Goal: Transaction & Acquisition: Download file/media

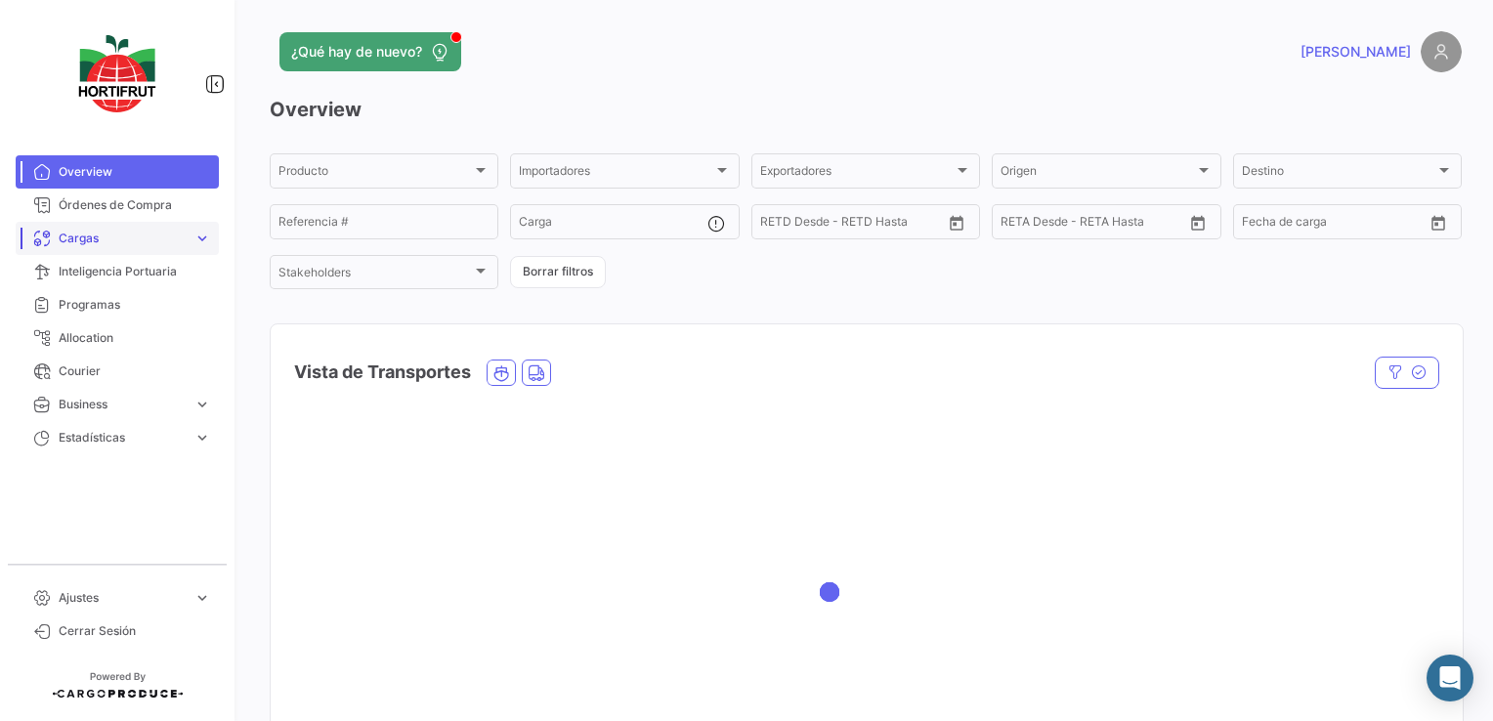
click at [151, 245] on span "Cargas" at bounding box center [122, 239] width 127 height 18
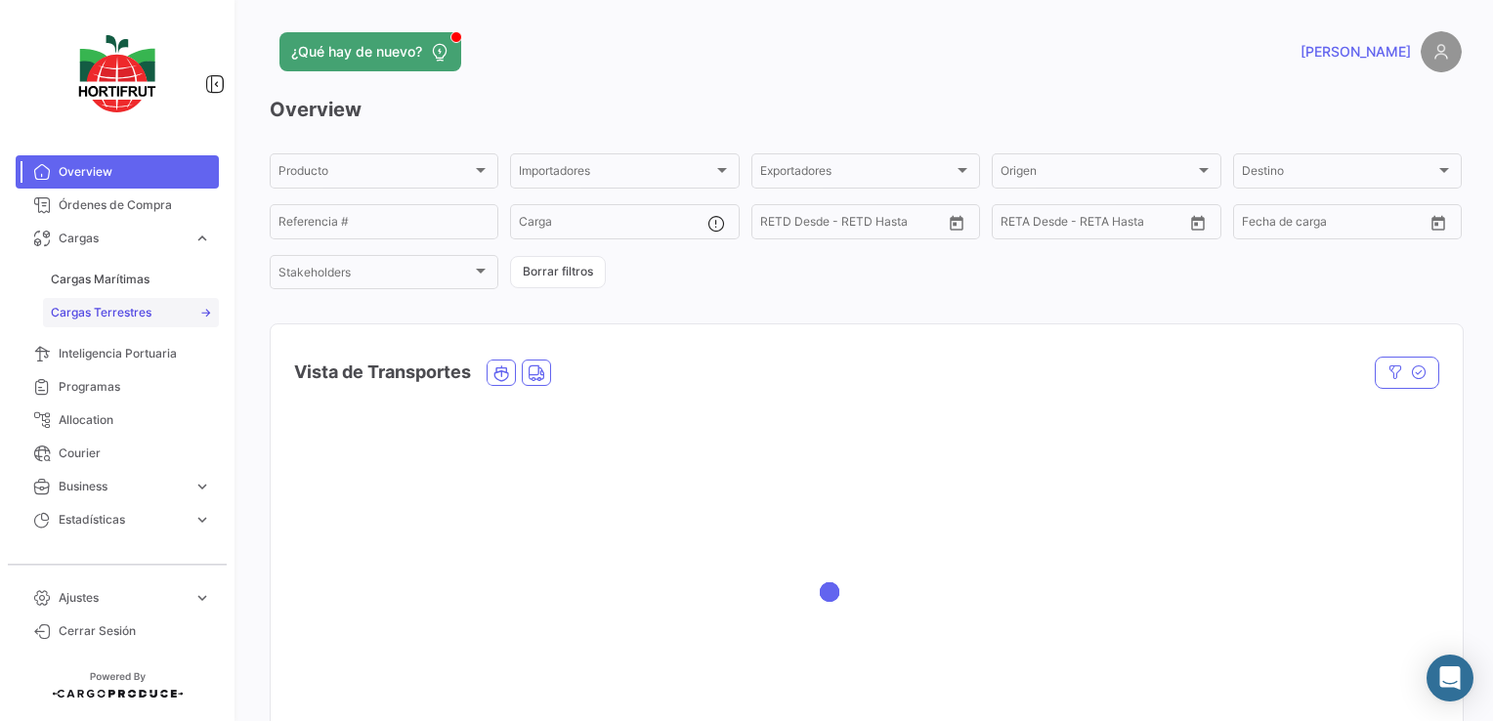
click at [172, 315] on link "Cargas Terrestres" at bounding box center [131, 312] width 176 height 29
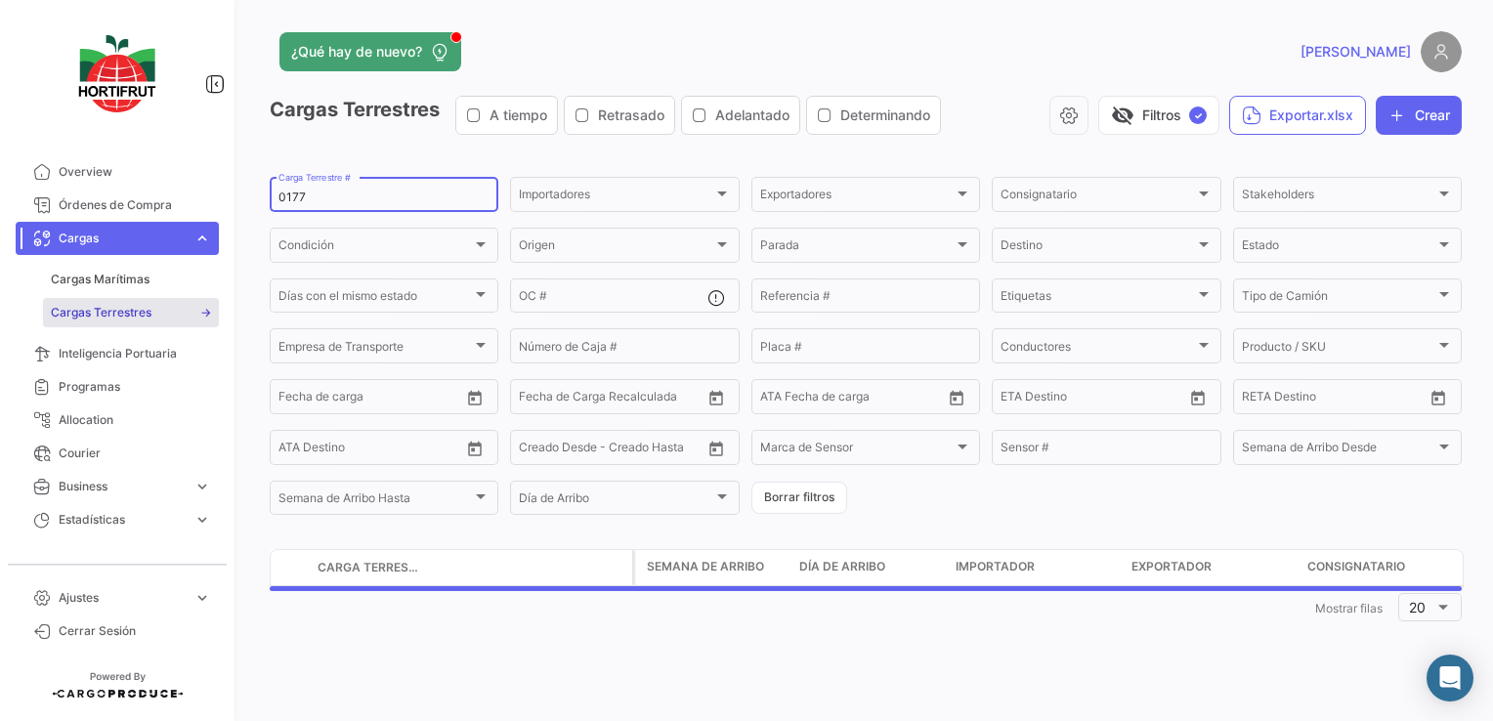
click at [353, 199] on input "0177" at bounding box center [384, 198] width 211 height 14
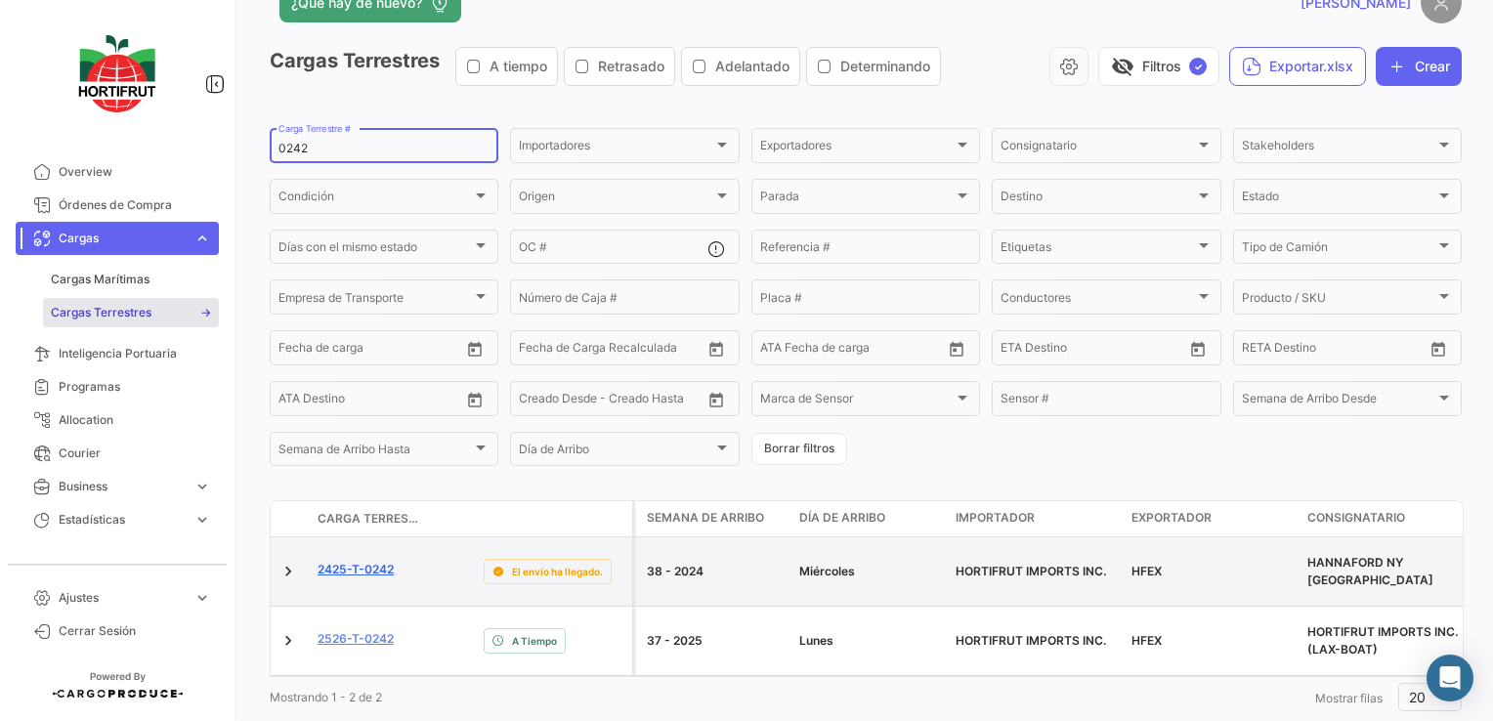
scroll to position [72, 0]
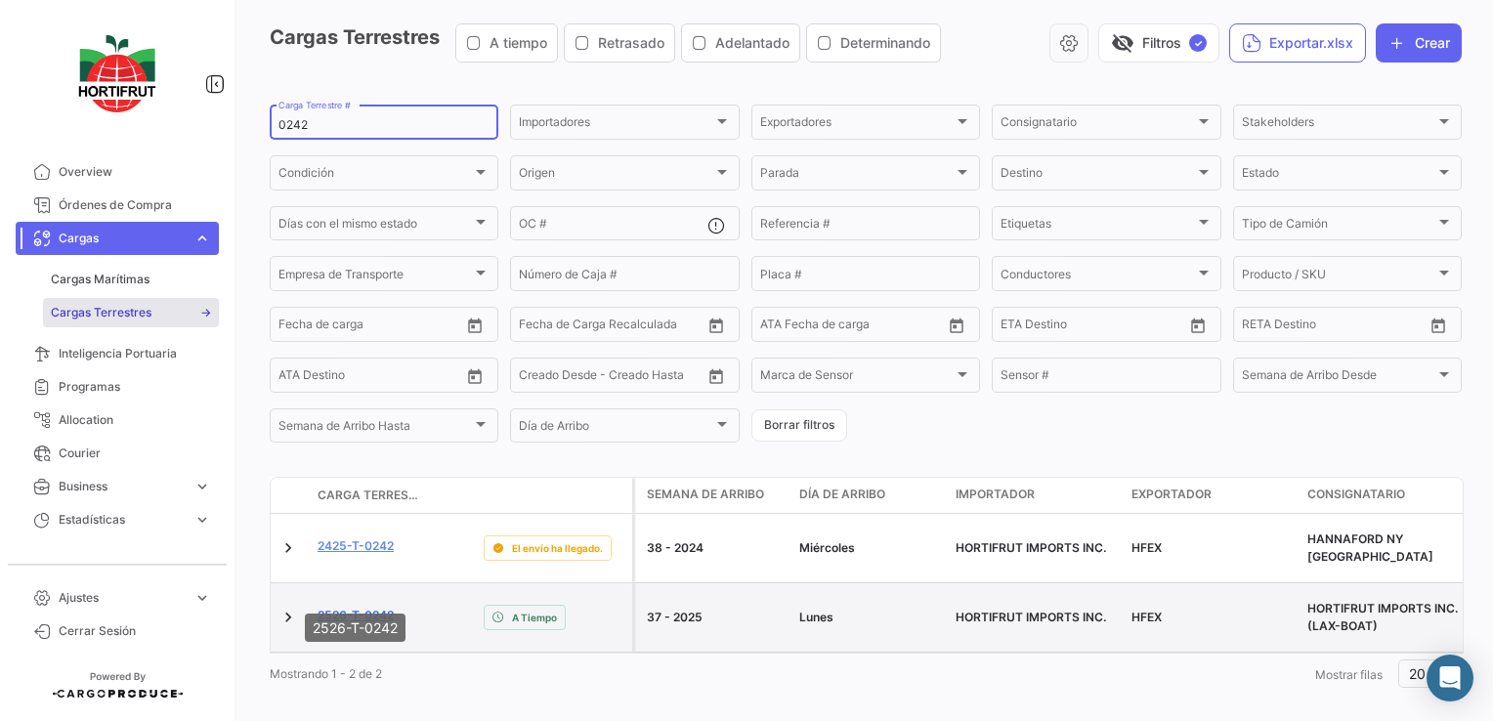
type input "0242"
click at [379, 607] on link "2526-T-0242" at bounding box center [356, 616] width 76 height 18
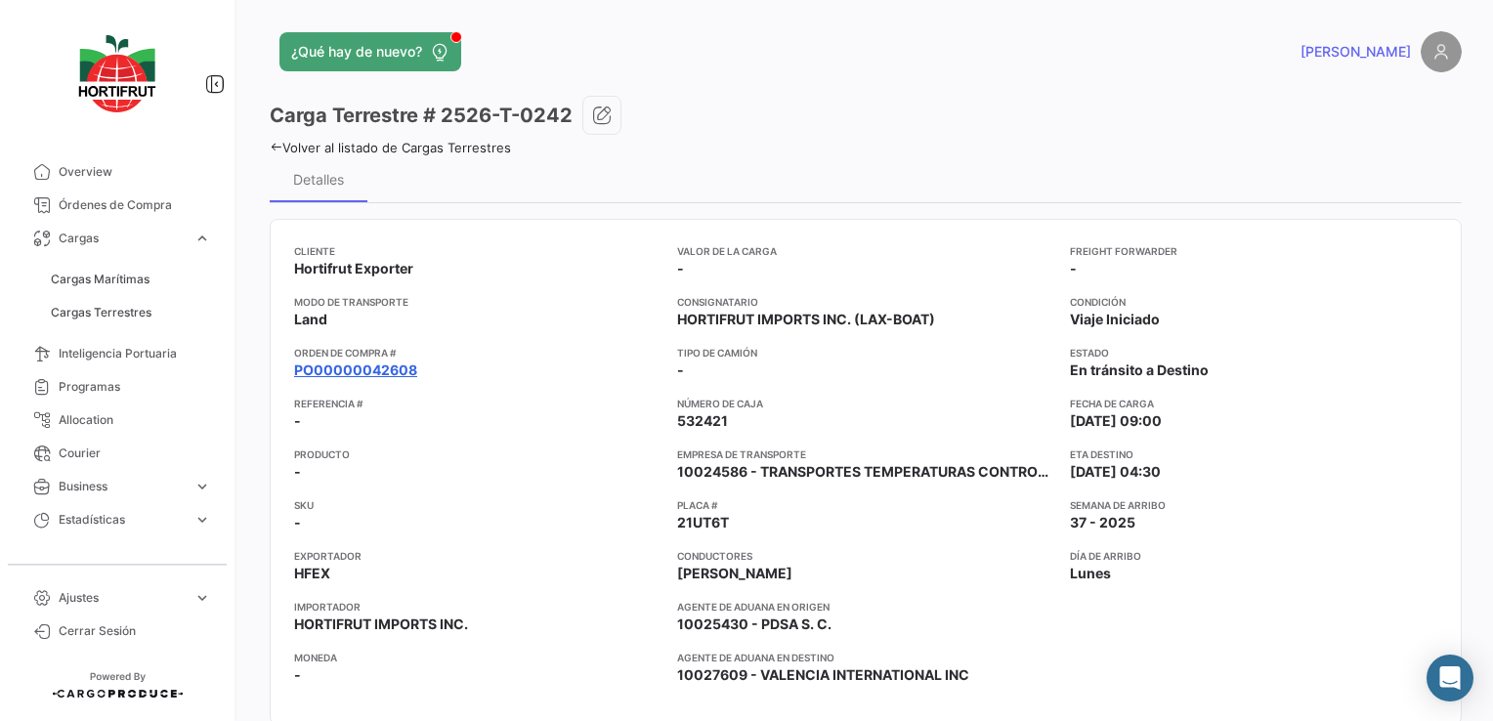
click at [373, 367] on link "PO00000042608" at bounding box center [355, 371] width 123 height 20
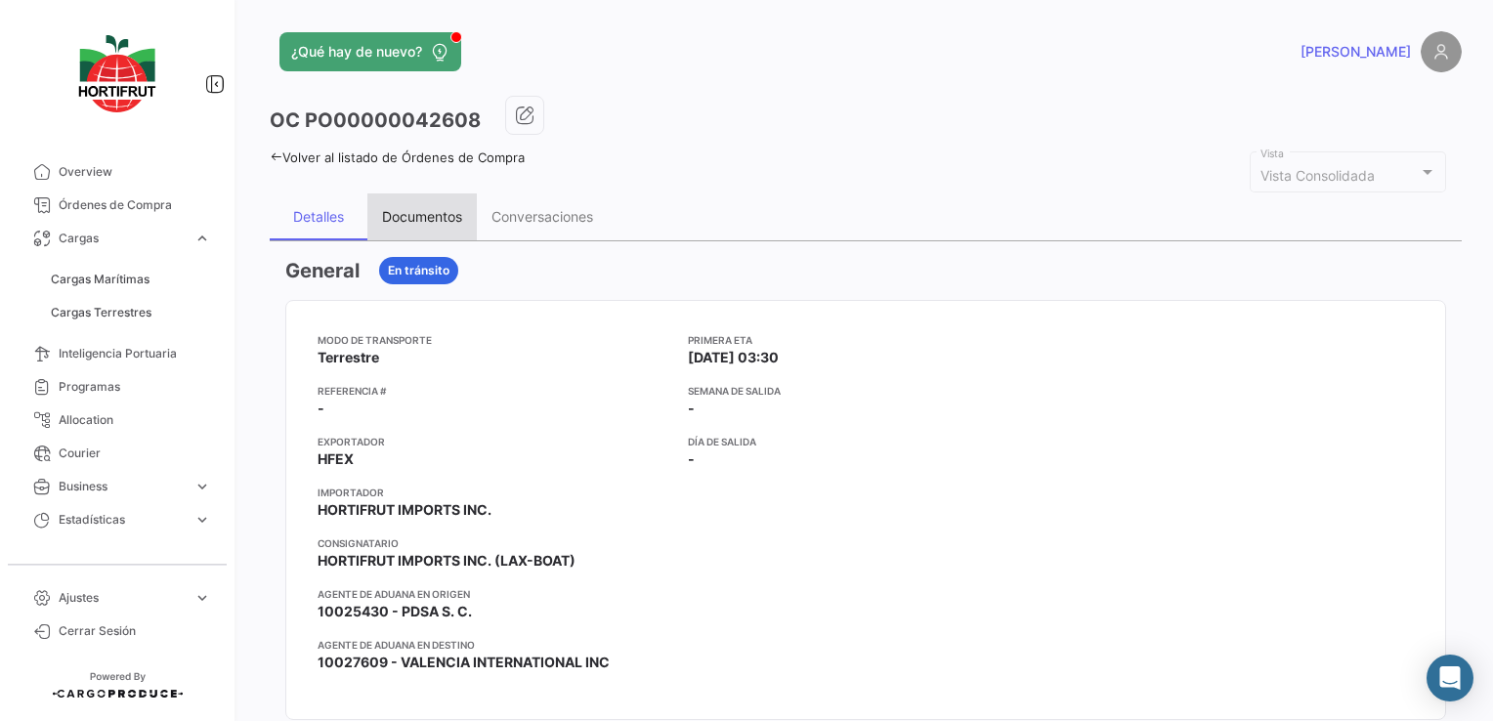
click at [433, 210] on div "Documentos" at bounding box center [422, 216] width 80 height 17
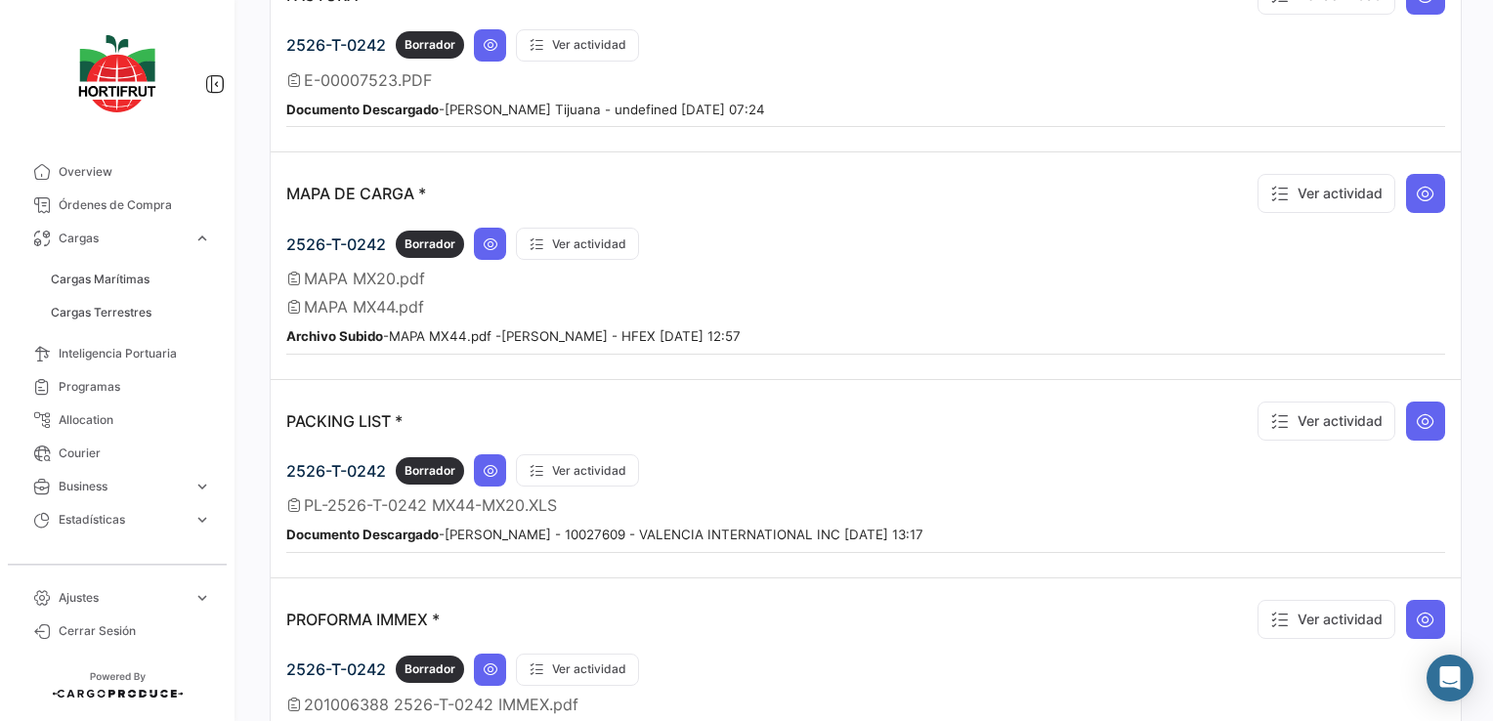
scroll to position [1414, 0]
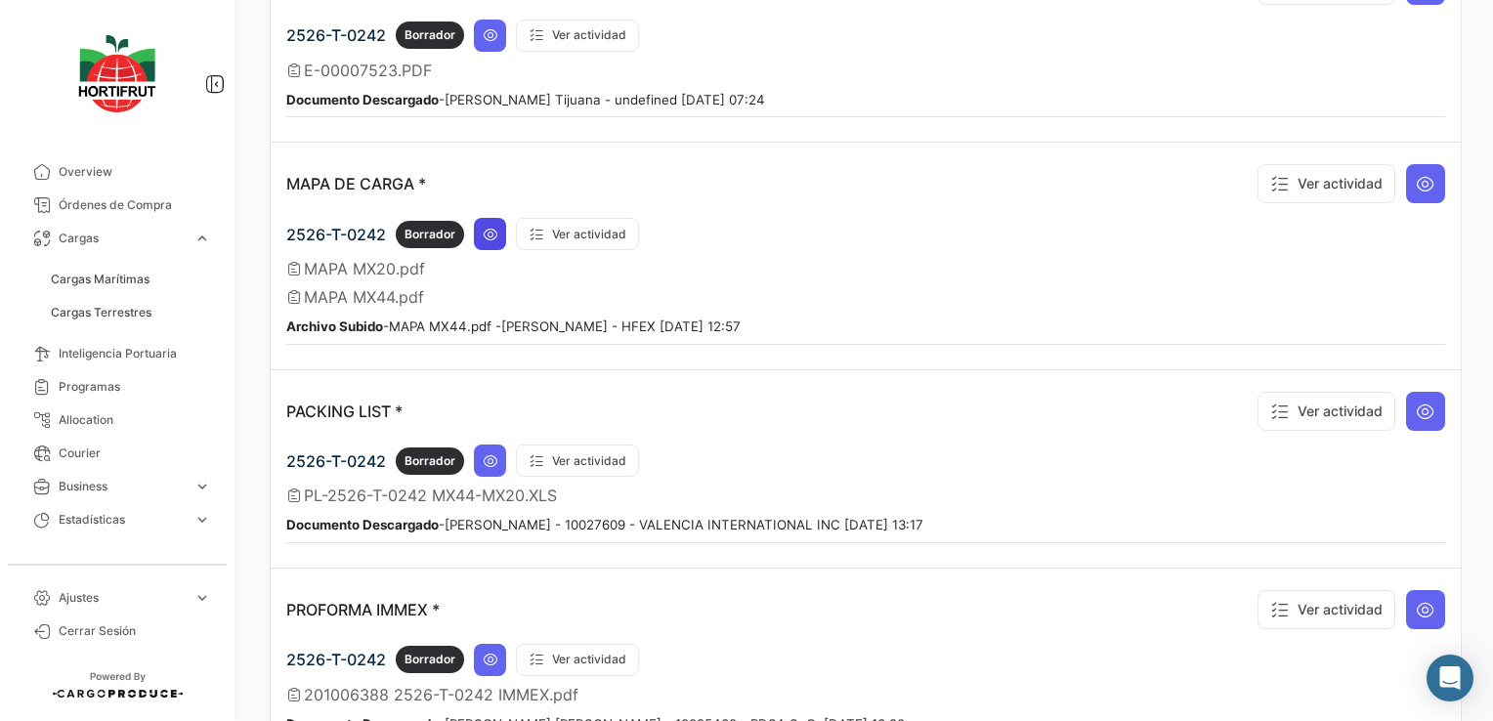
click at [493, 227] on icon at bounding box center [491, 235] width 16 height 16
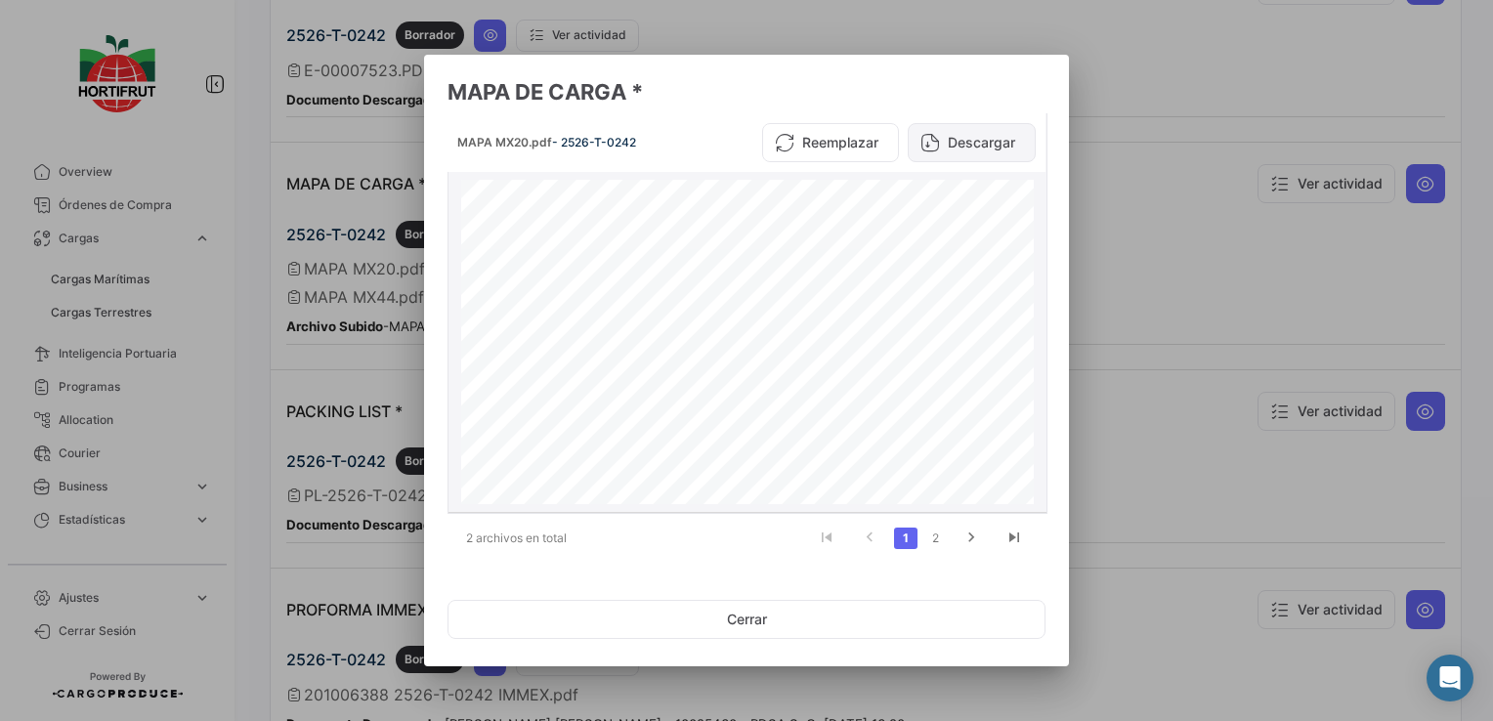
click at [965, 132] on button "Descargar" at bounding box center [972, 142] width 128 height 39
